Goal: Information Seeking & Learning: Learn about a topic

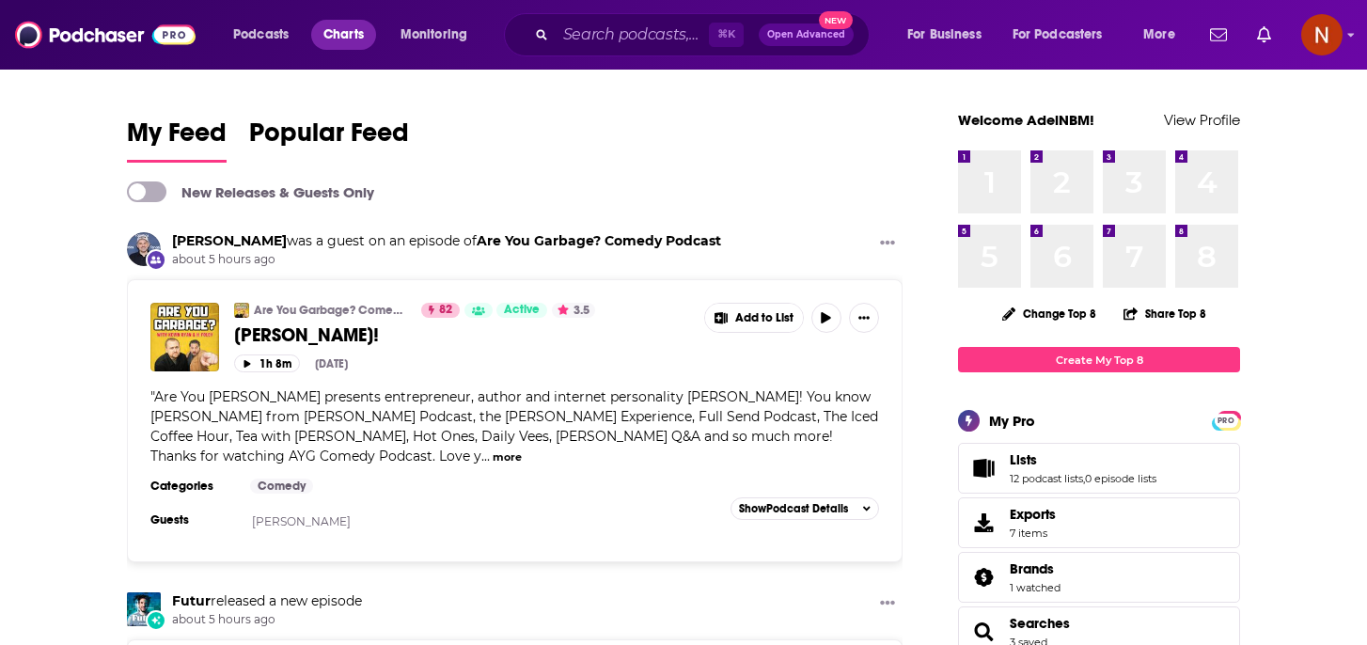
click at [328, 46] on span "Charts" at bounding box center [343, 35] width 40 height 26
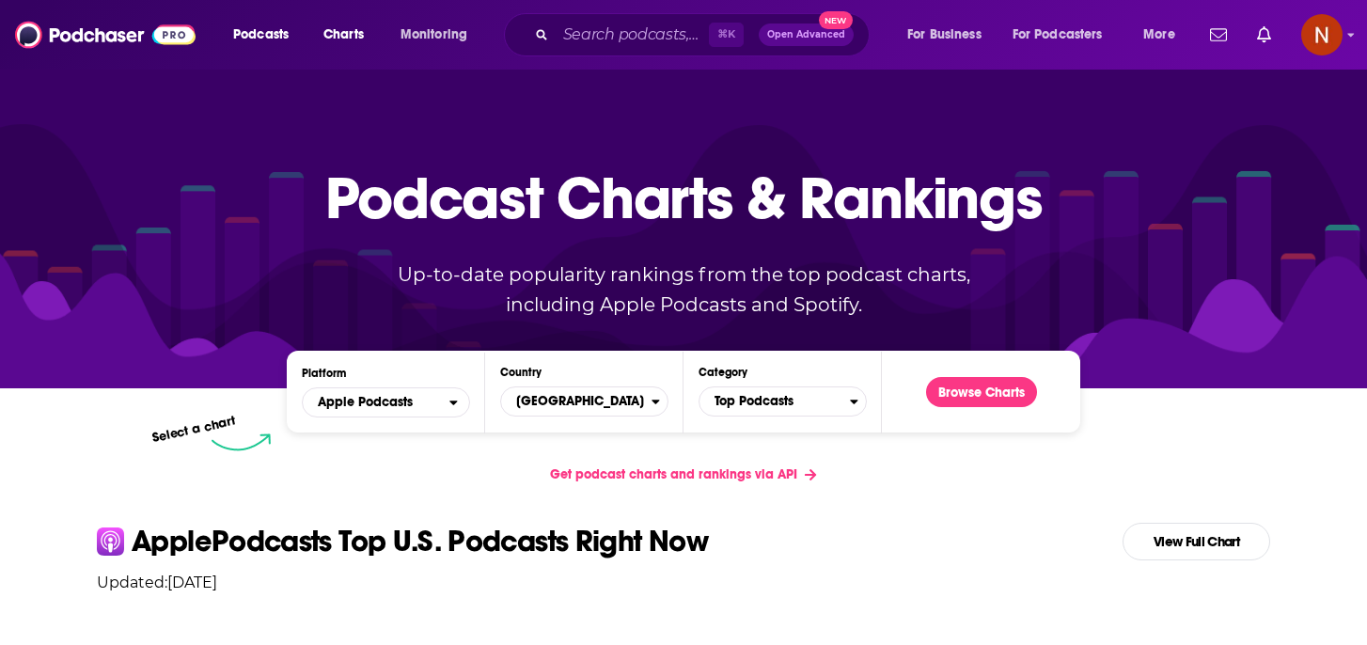
scroll to position [231, 0]
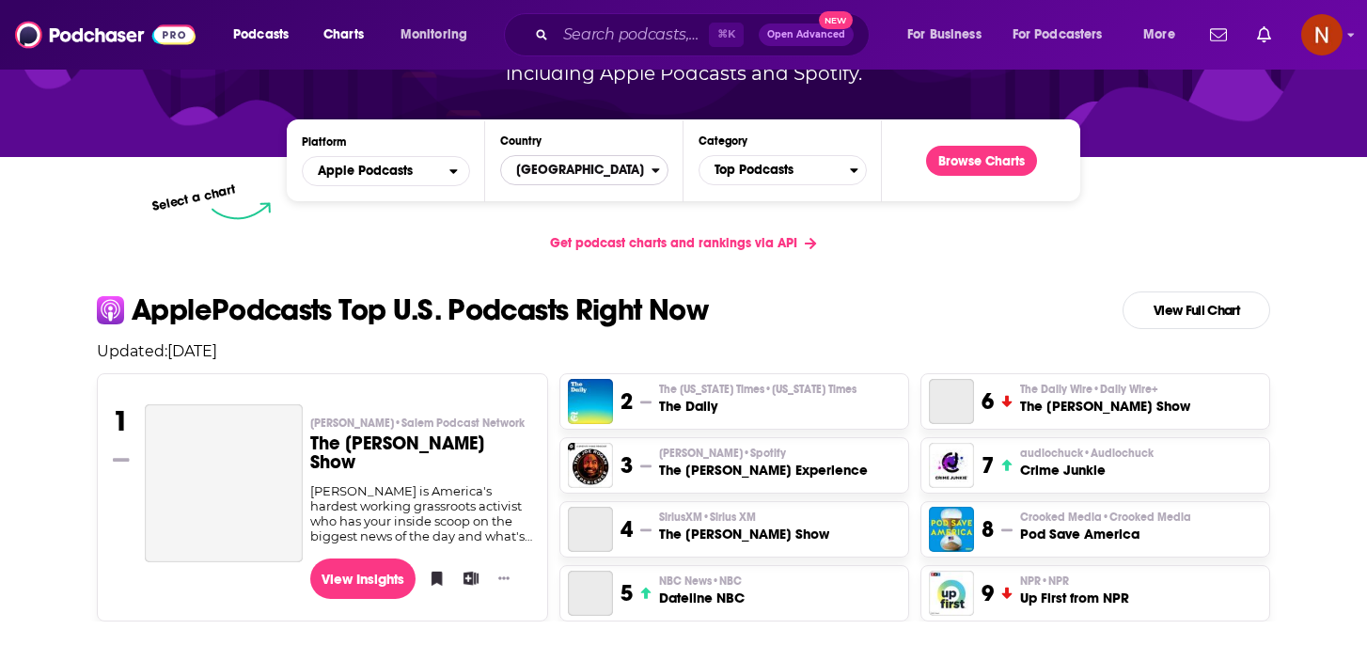
click at [603, 174] on span "[GEOGRAPHIC_DATA]" at bounding box center [576, 170] width 150 height 32
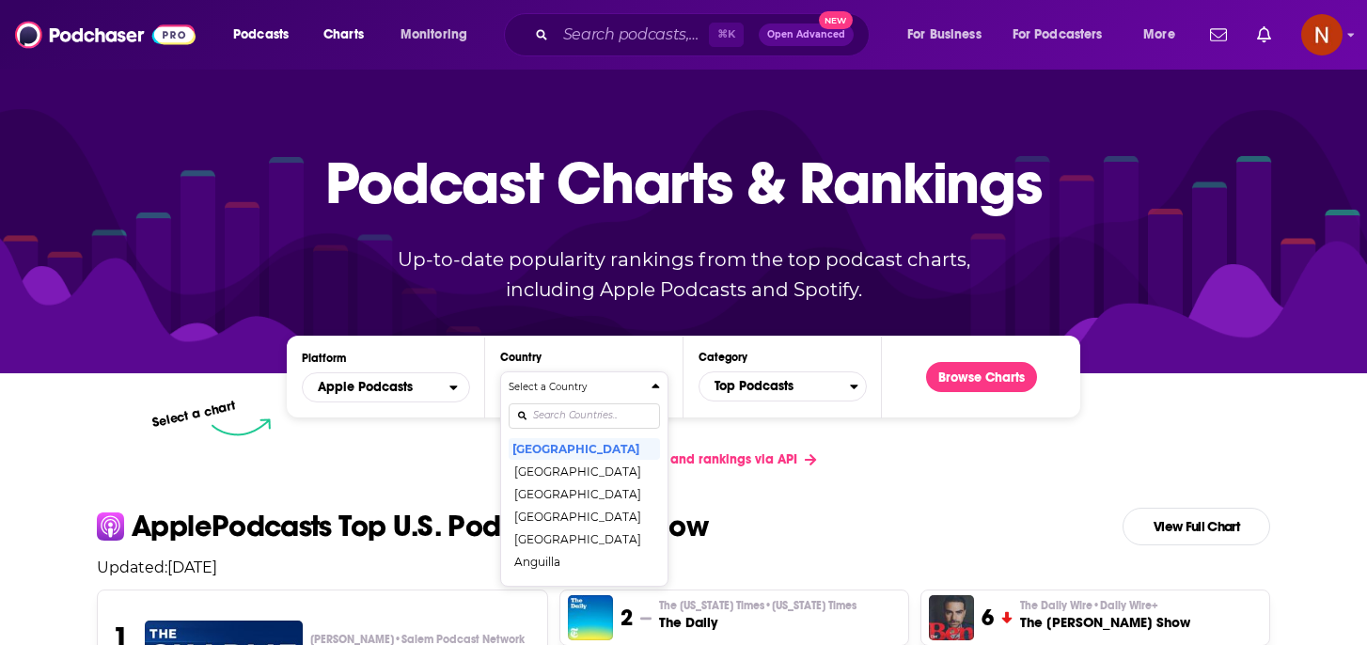
scroll to position [0, 0]
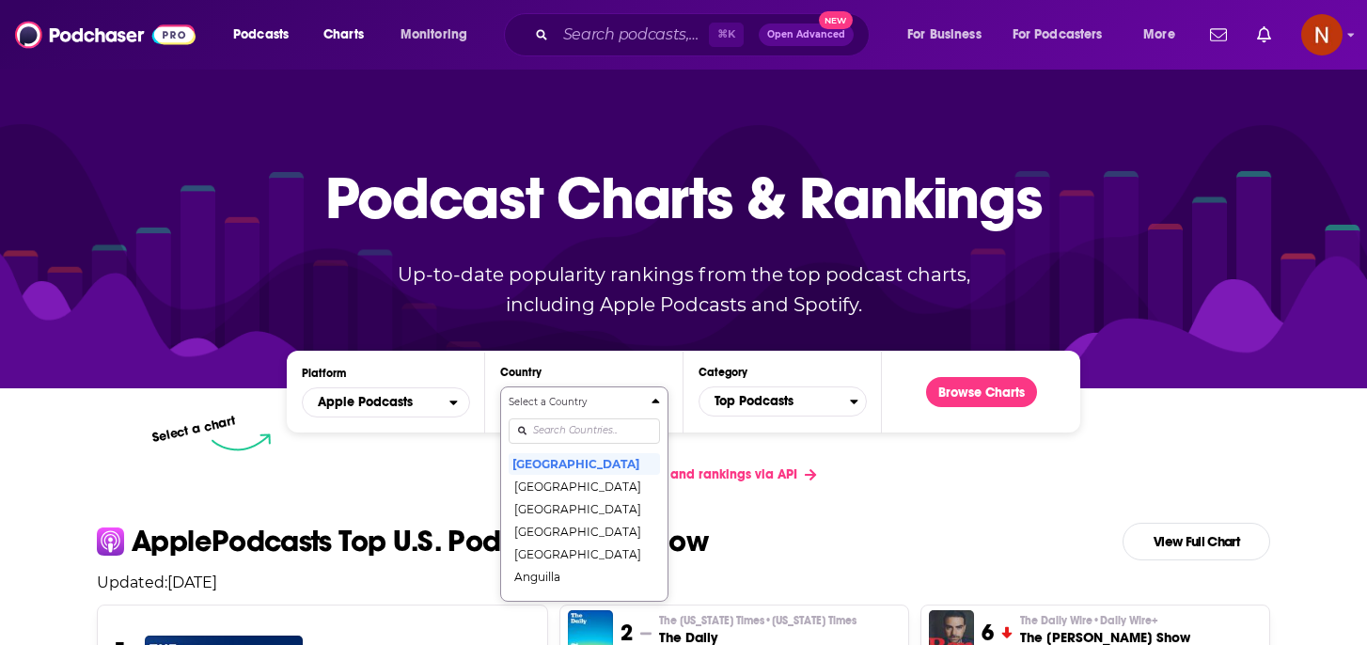
click at [561, 430] on div "Select a Country [GEOGRAPHIC_DATA] [GEOGRAPHIC_DATA] [GEOGRAPHIC_DATA] [GEOGRAP…" at bounding box center [584, 494] width 151 height 198
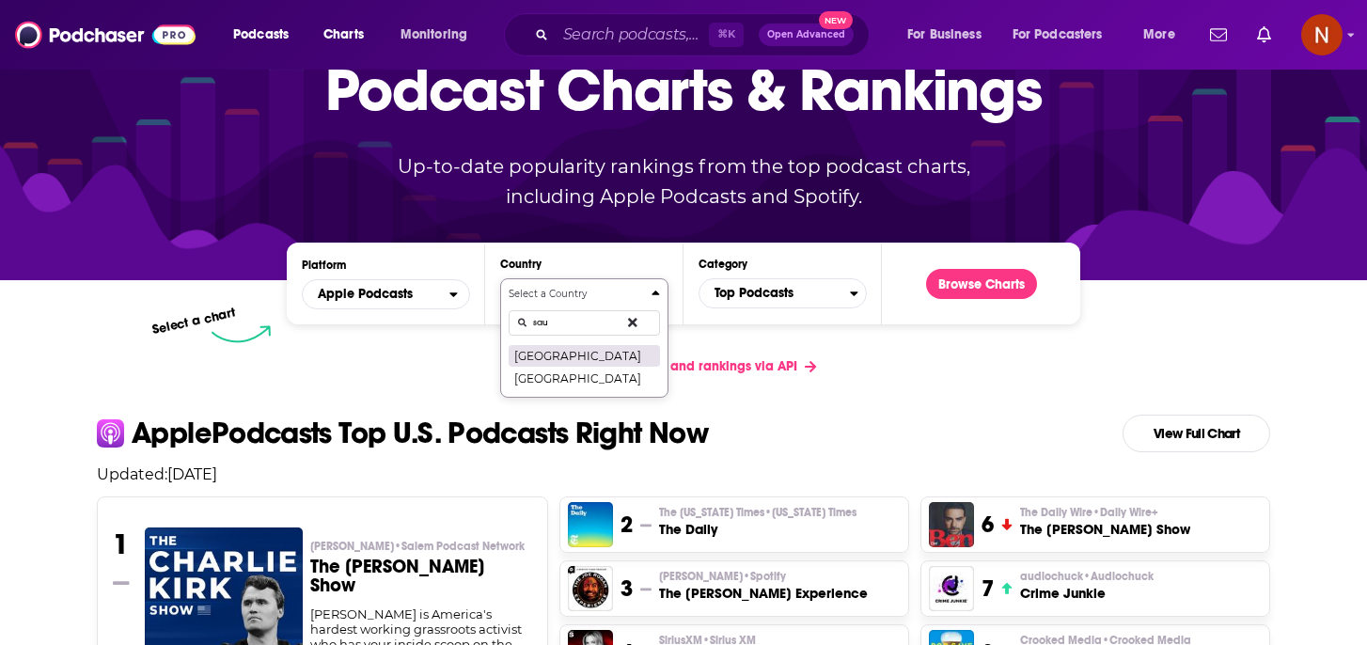
type input "sau"
click at [573, 350] on button "[GEOGRAPHIC_DATA]" at bounding box center [584, 355] width 151 height 23
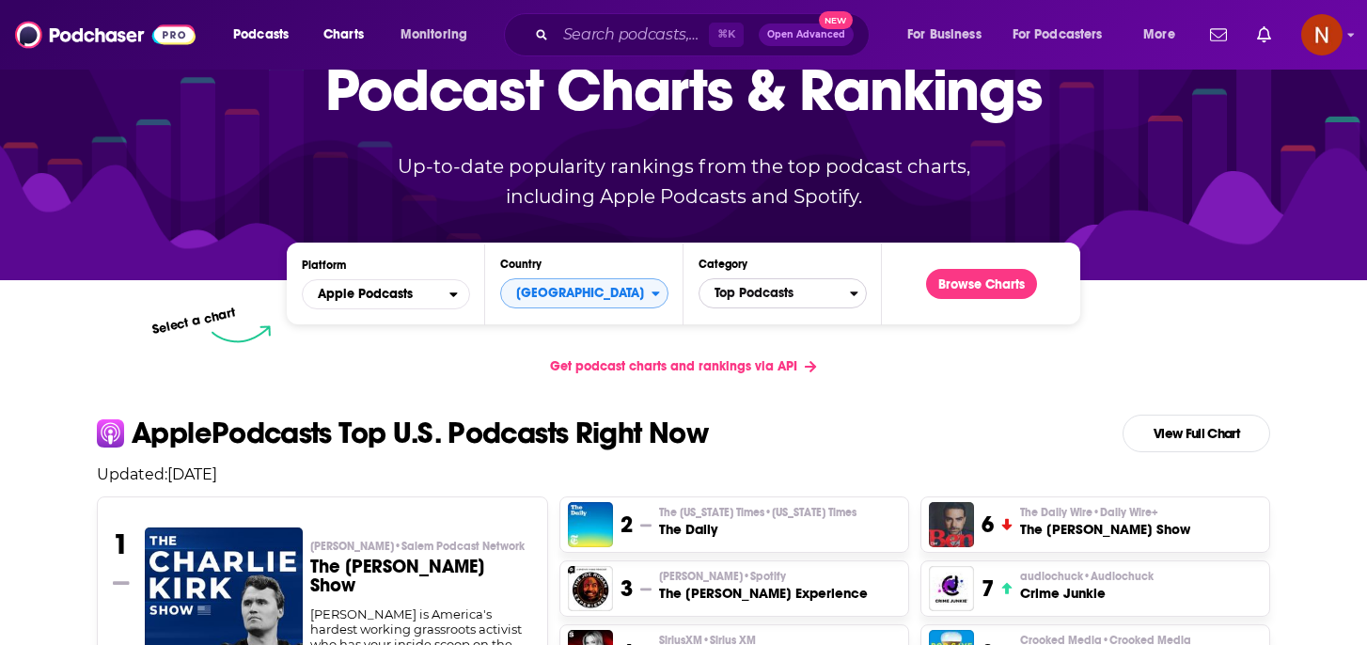
click at [763, 296] on span "Top Podcasts" at bounding box center [775, 293] width 150 height 32
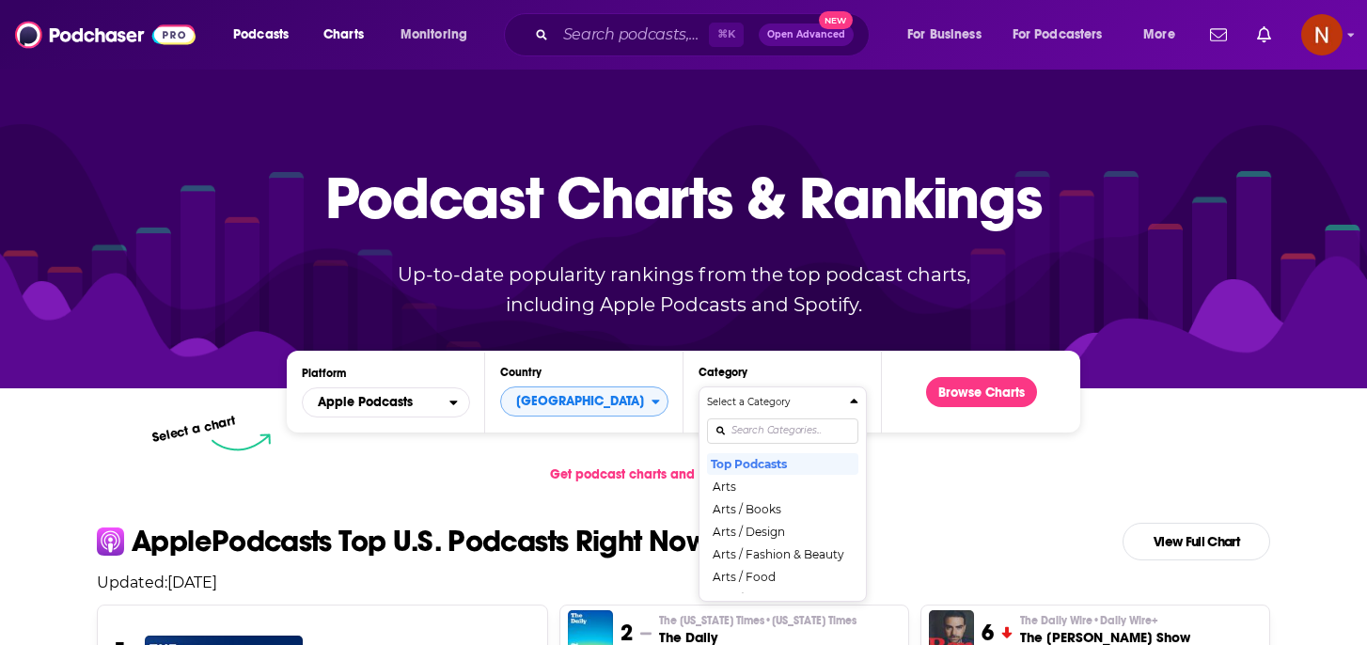
scroll to position [0, 0]
click at [737, 440] on div "Select a Category Top Podcasts Arts Arts / Books Arts / Design Arts / Fashion &…" at bounding box center [782, 494] width 151 height 198
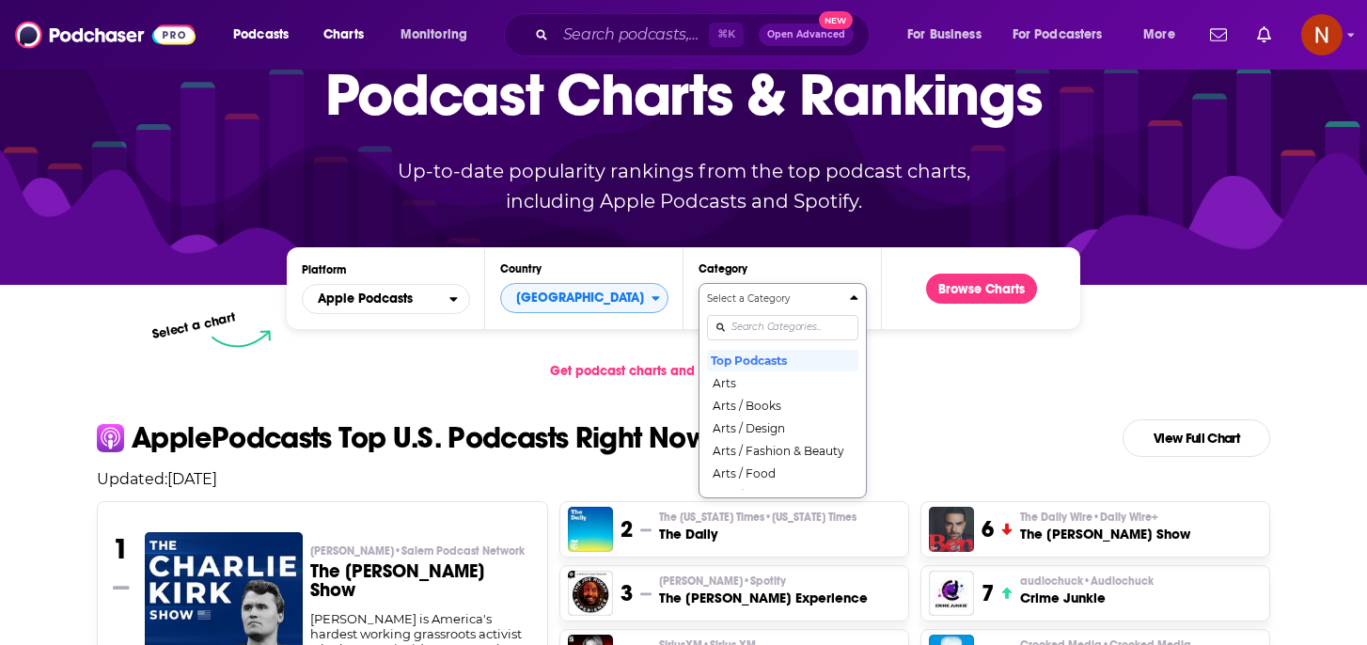
scroll to position [108, 0]
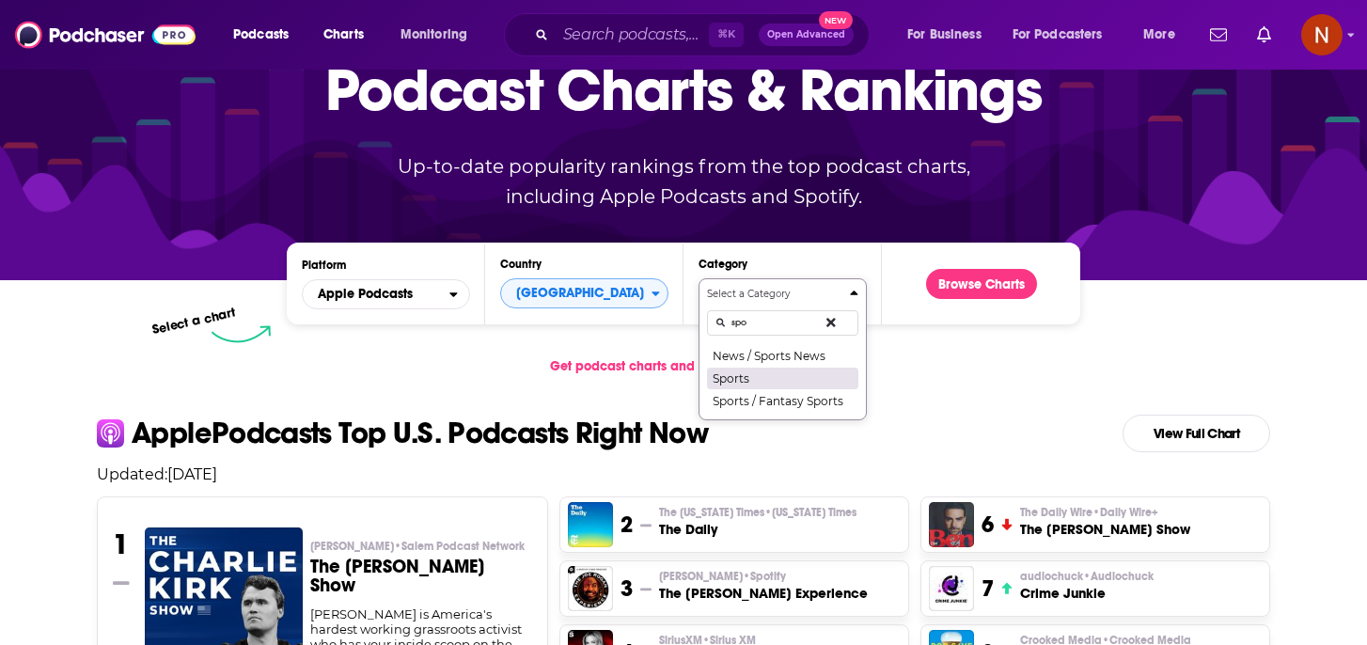
type input "spo"
click at [757, 373] on button "Sports" at bounding box center [782, 378] width 151 height 23
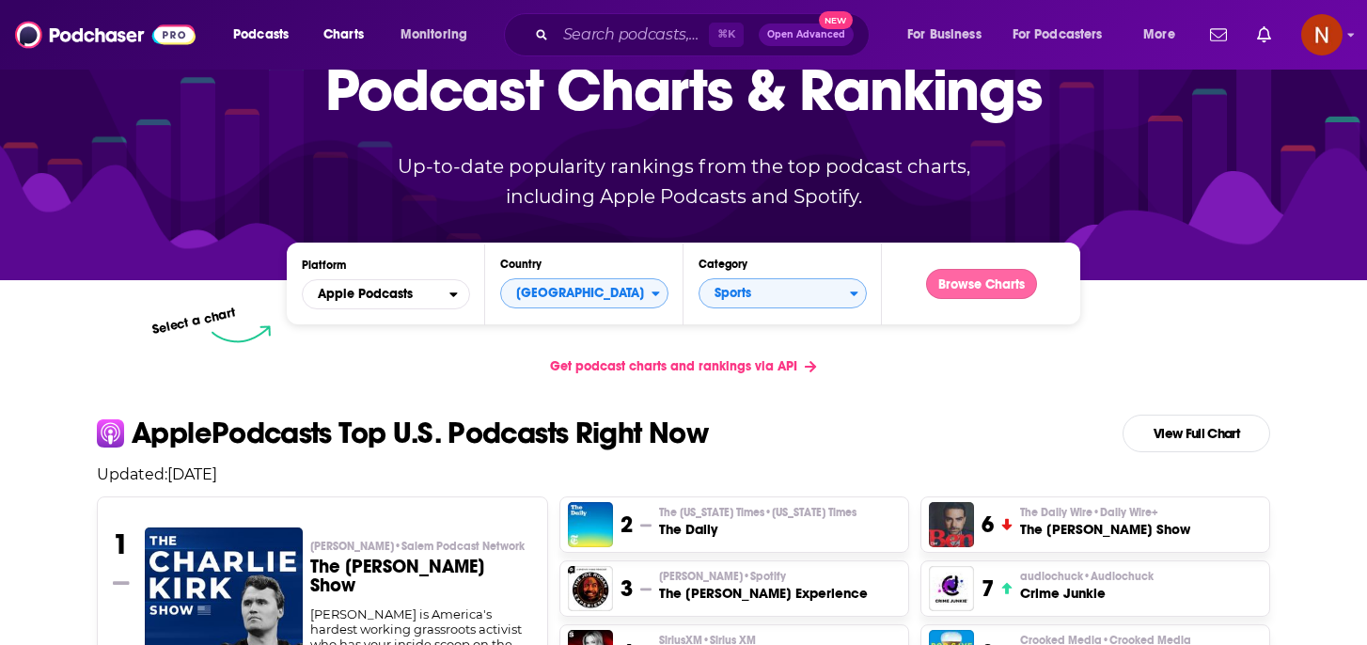
click at [983, 285] on button "Browse Charts" at bounding box center [981, 284] width 111 height 30
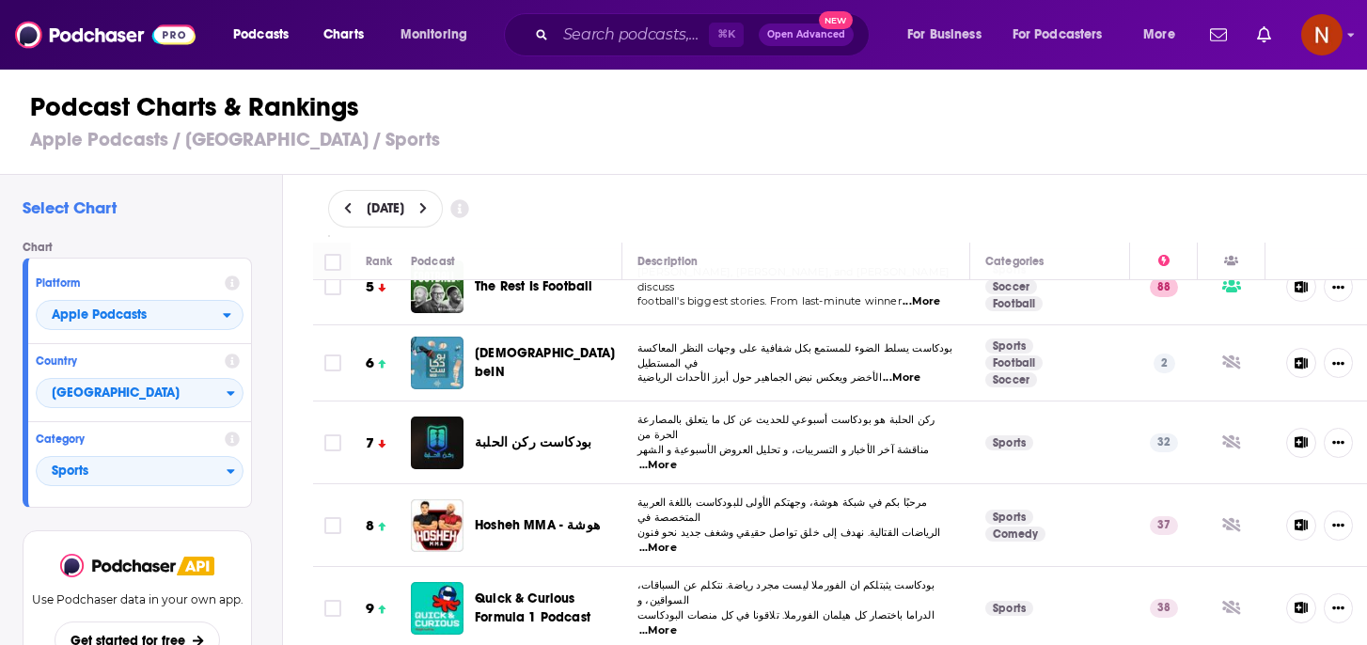
scroll to position [349, 0]
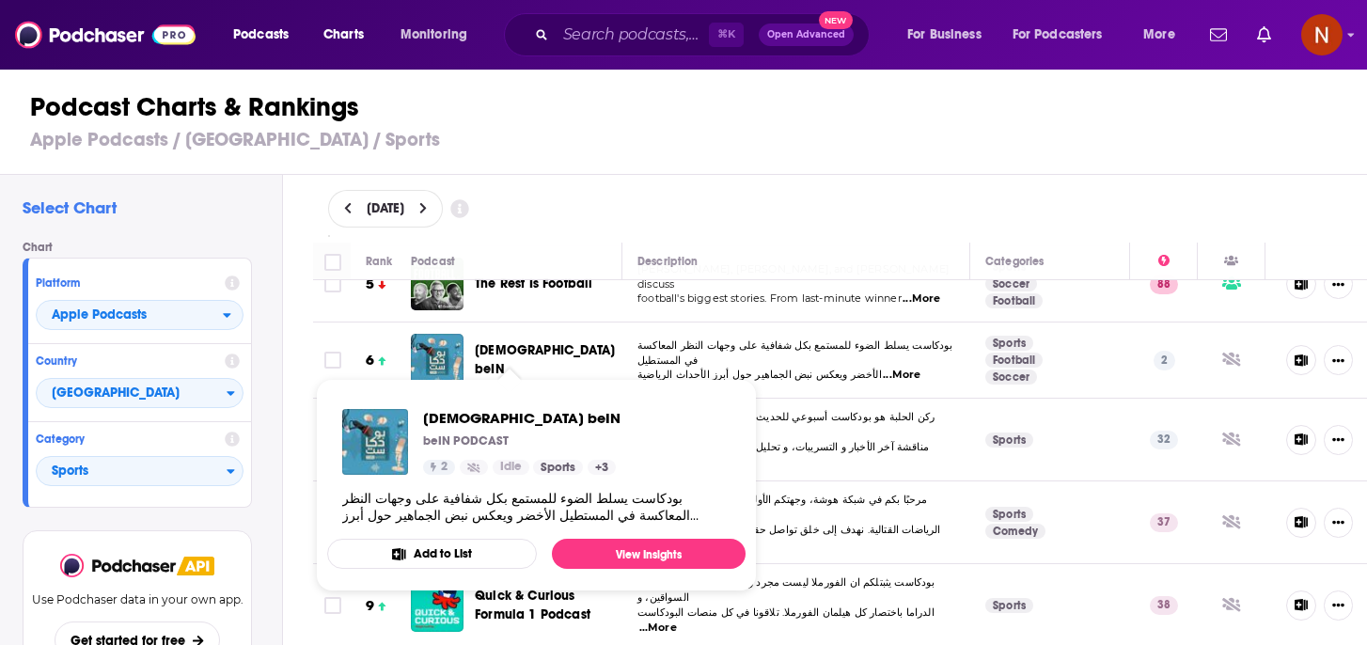
click at [532, 349] on span "[DEMOGRAPHIC_DATA] beIN" at bounding box center [545, 359] width 140 height 35
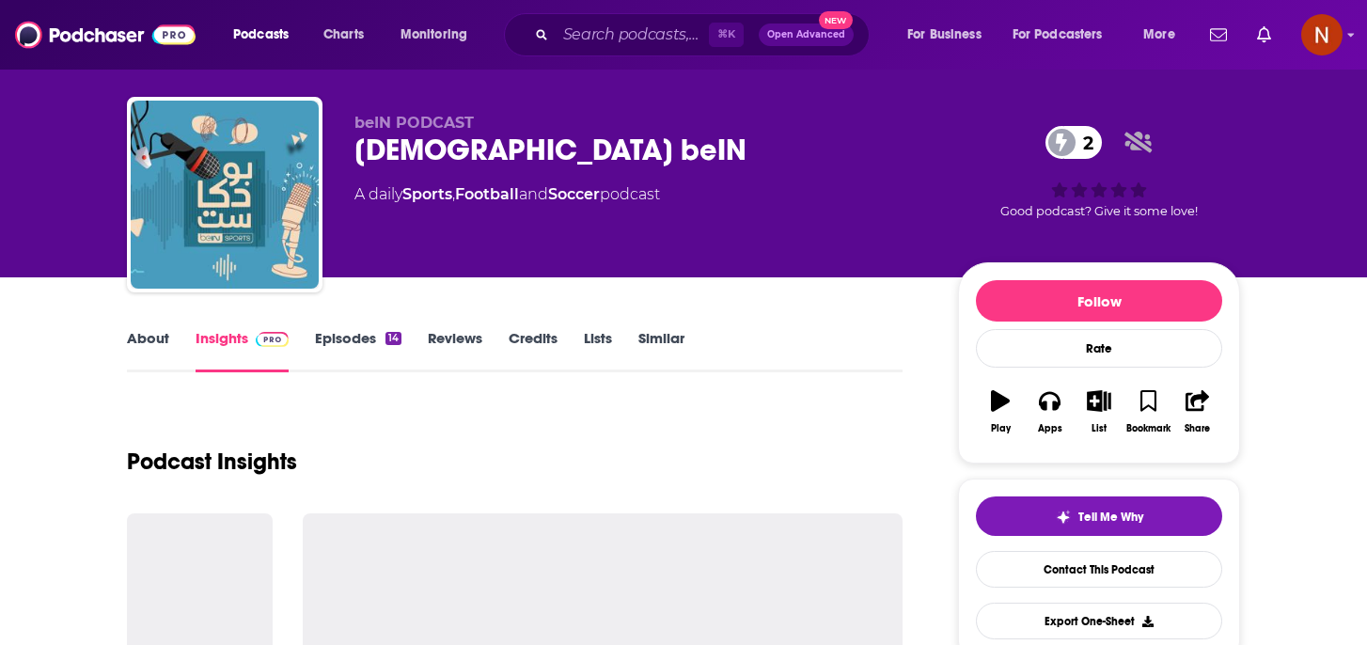
scroll to position [33, 0]
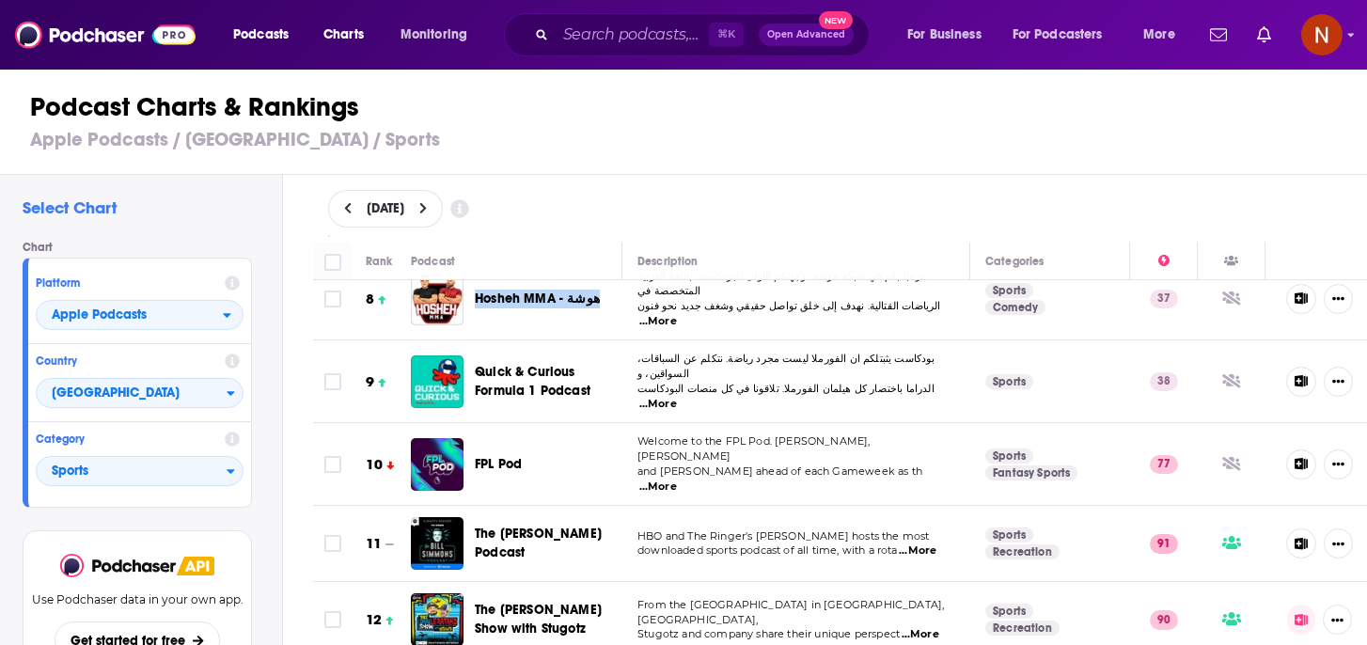
scroll to position [585, 0]
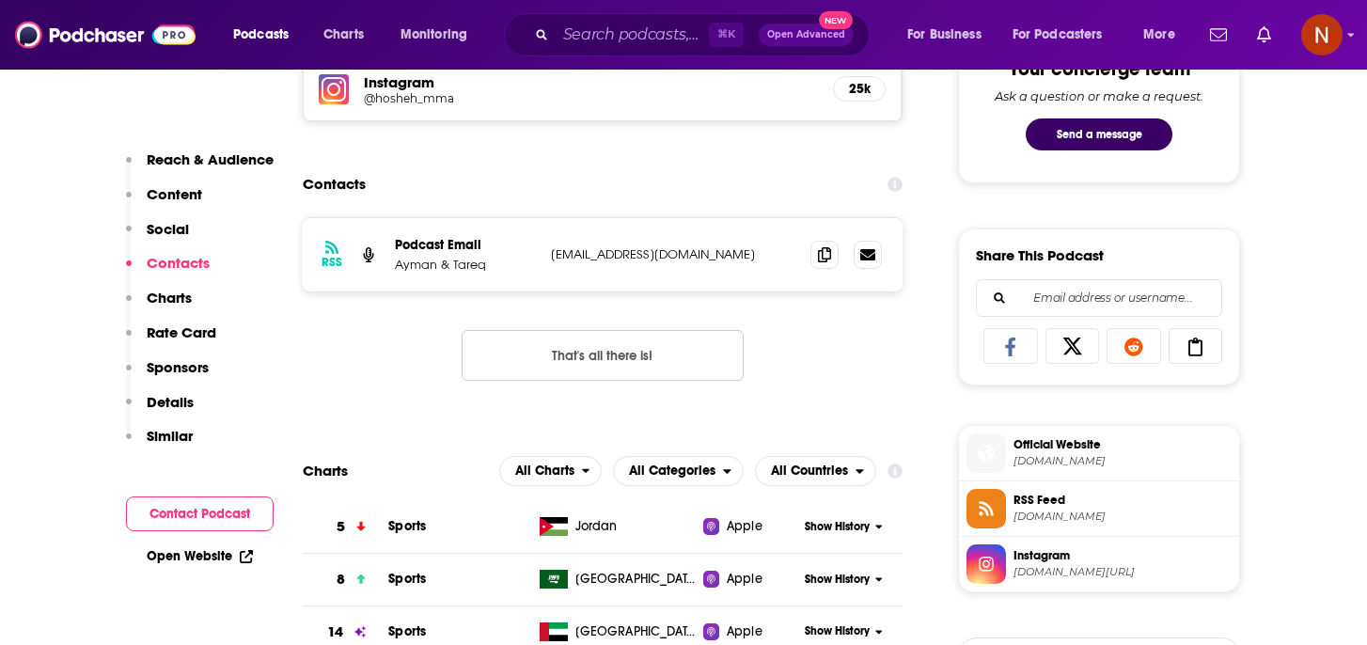
scroll to position [1026, 0]
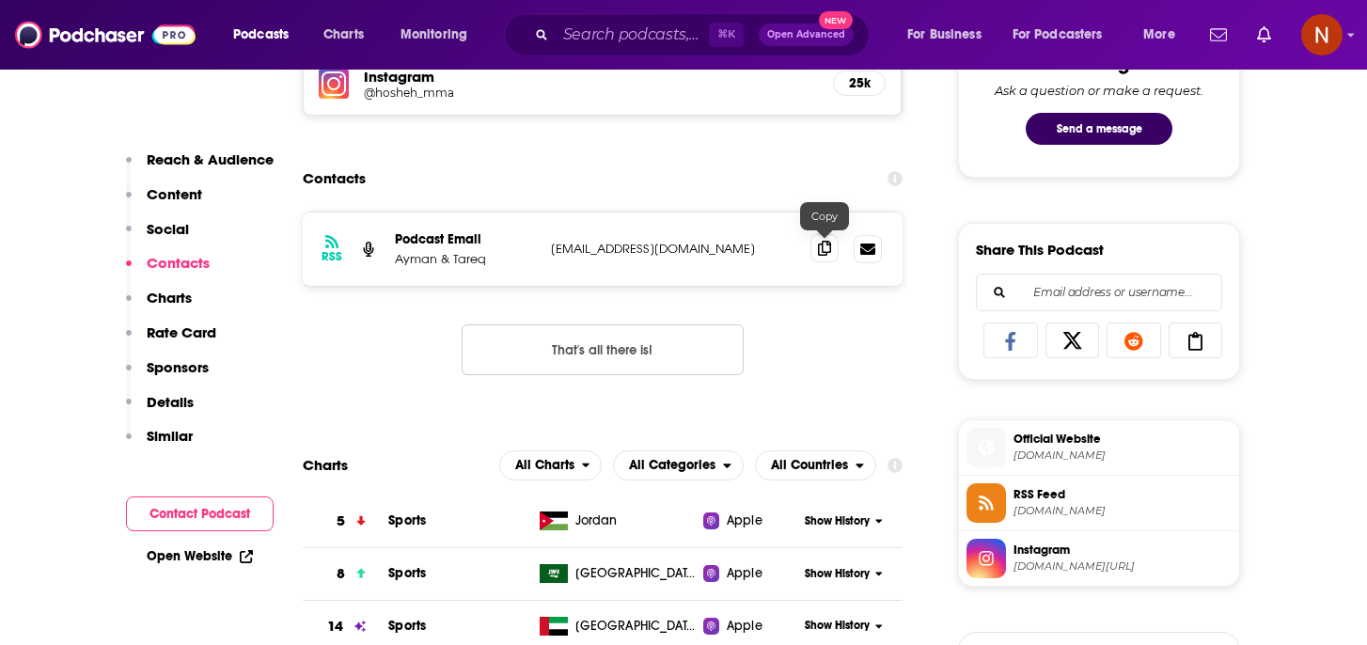
click at [823, 250] on icon at bounding box center [824, 248] width 13 height 15
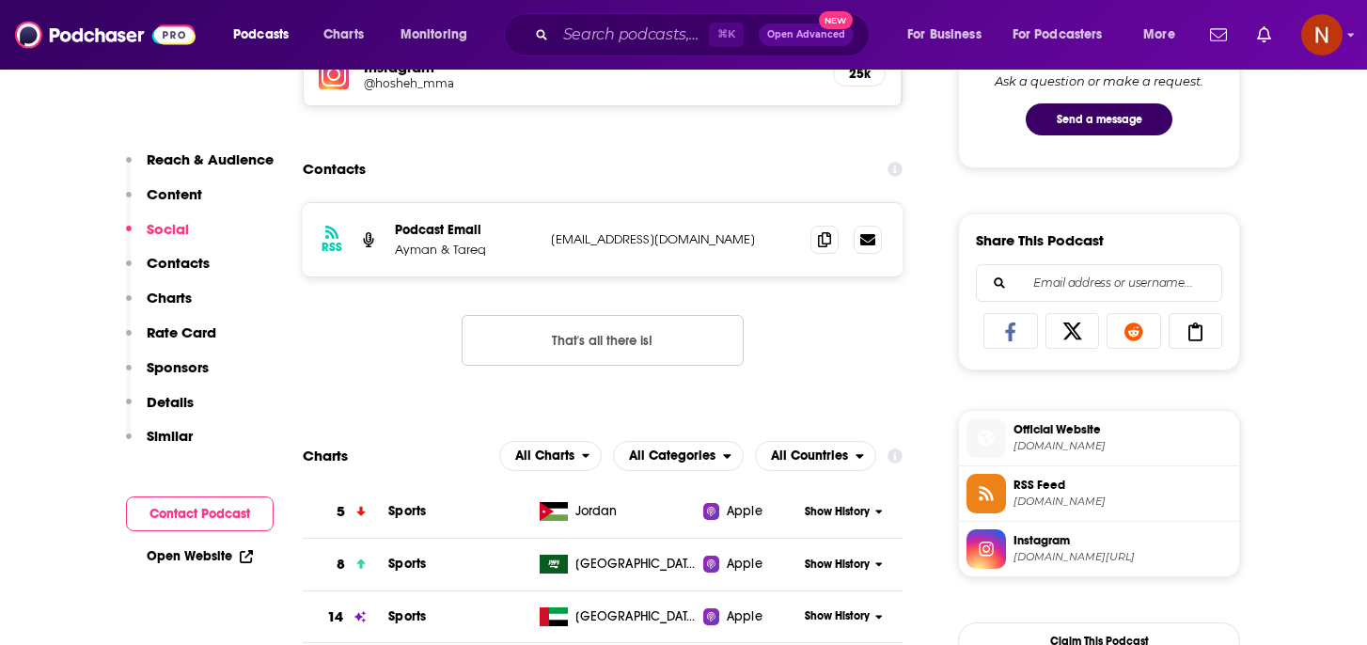
scroll to position [0, 0]
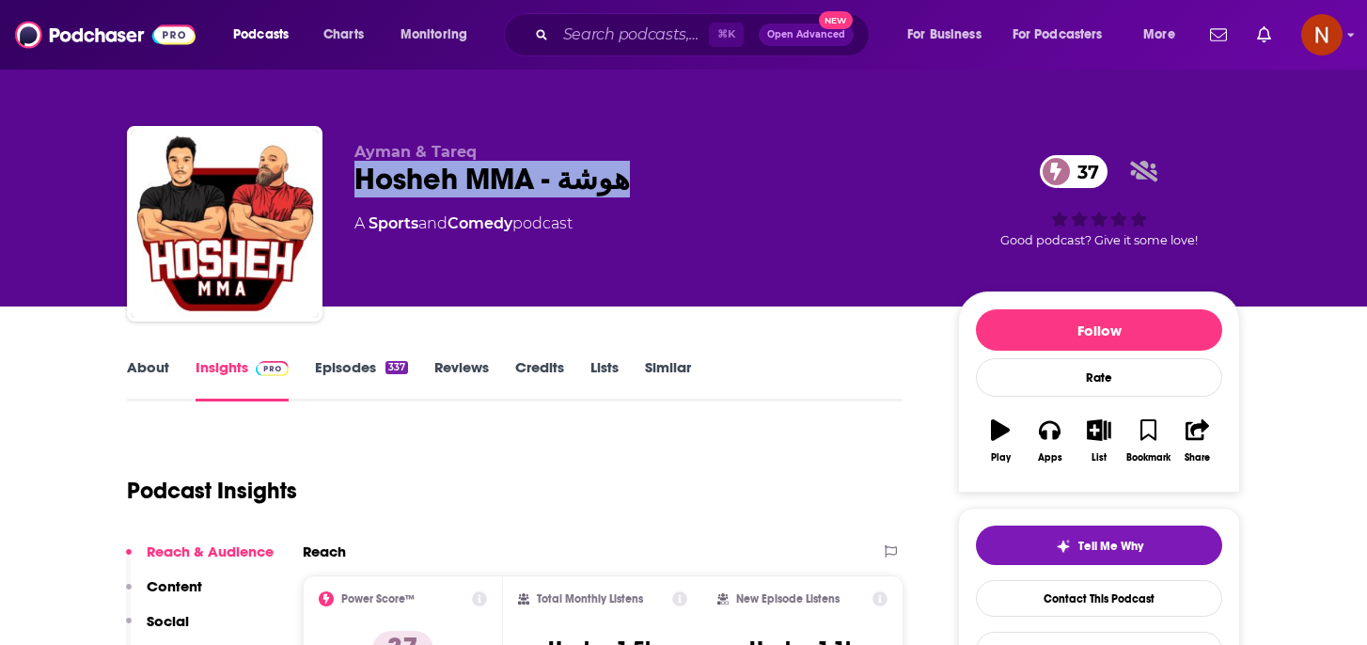
drag, startPoint x: 622, startPoint y: 184, endPoint x: 358, endPoint y: 179, distance: 264.3
click at [358, 180] on div "Hosheh MMA - هوشة 37" at bounding box center [641, 179] width 574 height 37
copy h2 "Hosheh MMA - هوشة"
